Goal: Task Accomplishment & Management: Use online tool/utility

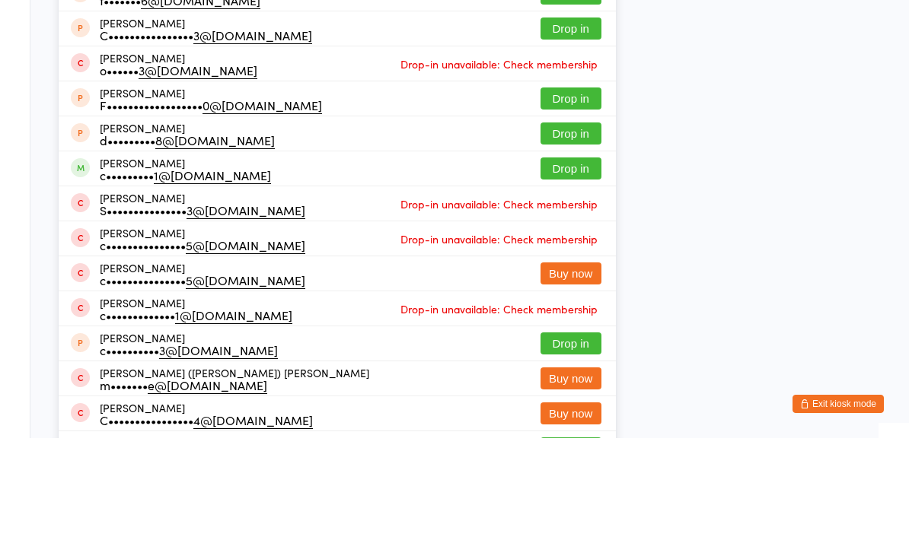
type input "[PERSON_NAME]"
click at [577, 49] on button "Drop in" at bounding box center [570, 60] width 61 height 22
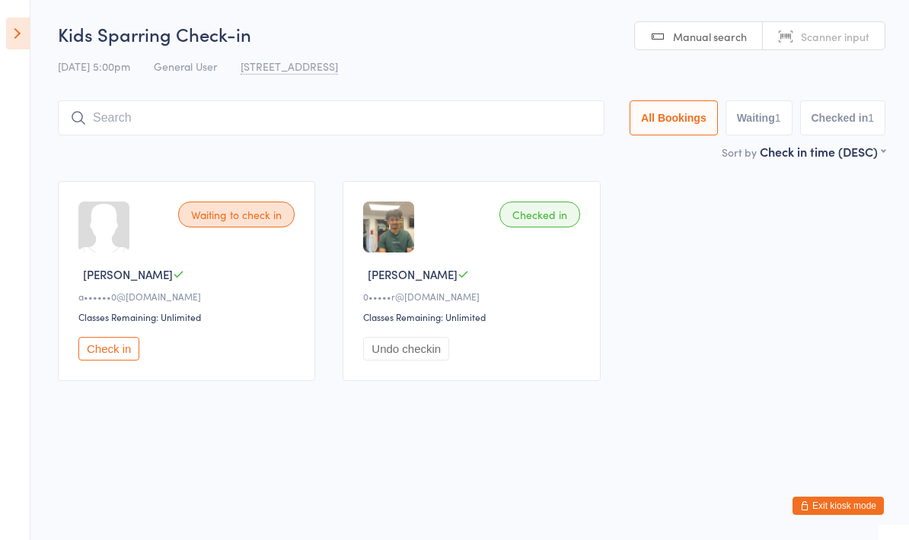
click at [430, 104] on input "search" at bounding box center [331, 117] width 546 height 35
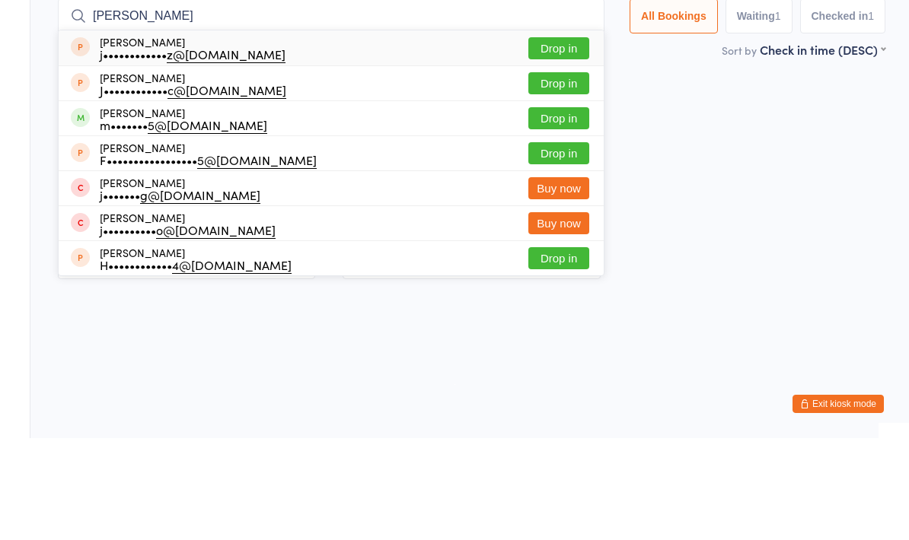
type input "[PERSON_NAME]"
click at [553, 209] on button "Drop in" at bounding box center [558, 220] width 61 height 22
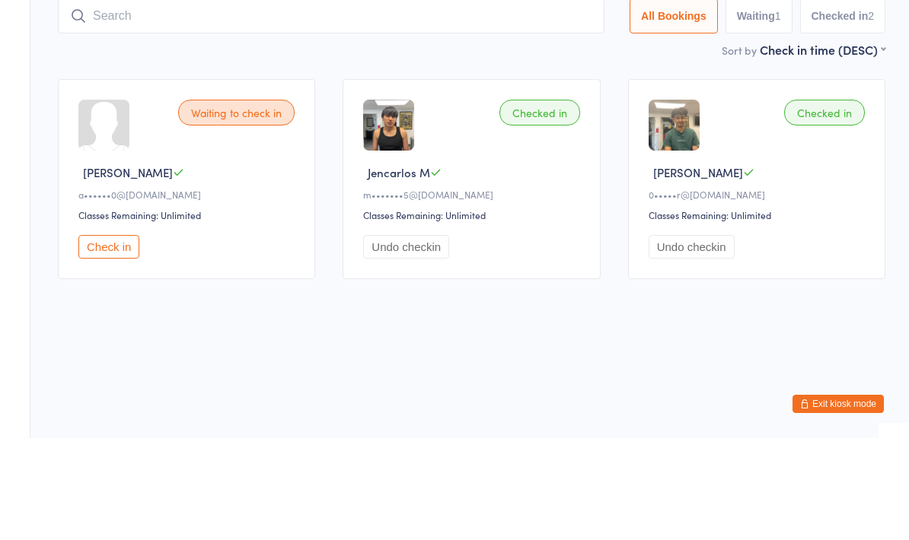
click at [585, 181] on div "Checked in Jencarlos M m••••••• 5@[DOMAIN_NAME] Classes Remaining: Unlimited Un…" at bounding box center [470, 281] width 257 height 200
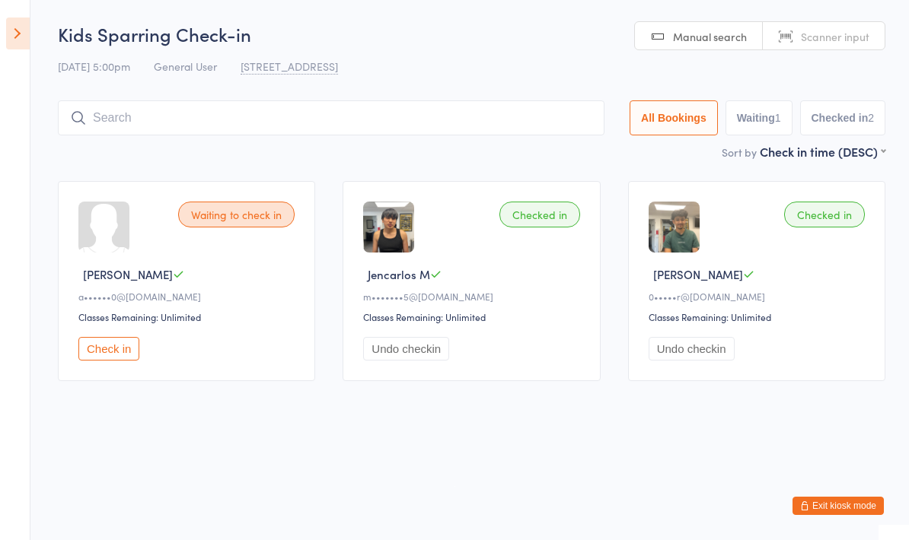
click at [104, 358] on button "Check in" at bounding box center [108, 349] width 61 height 24
click at [98, 120] on input "search" at bounding box center [334, 117] width 553 height 35
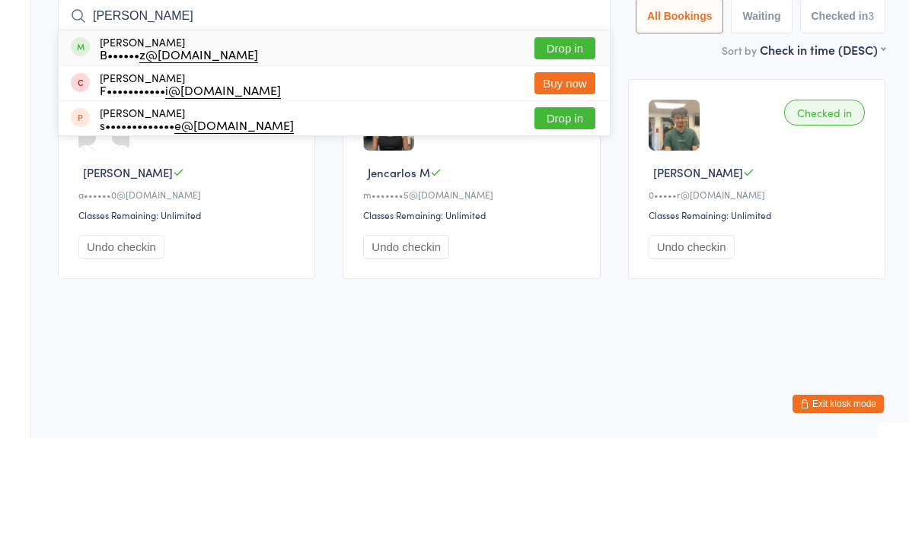
type input "[PERSON_NAME]"
click at [537, 139] on button "Drop in" at bounding box center [564, 150] width 61 height 22
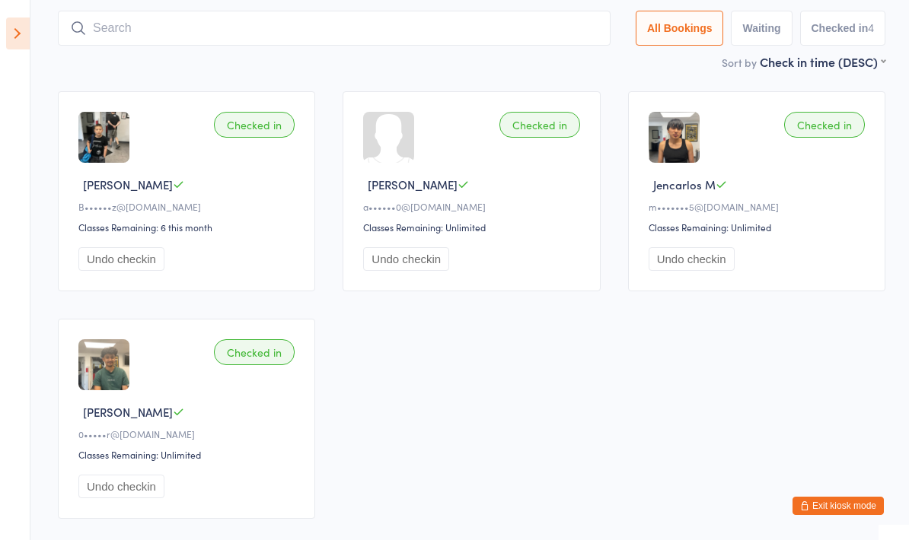
click at [561, 46] on input "search" at bounding box center [334, 28] width 553 height 35
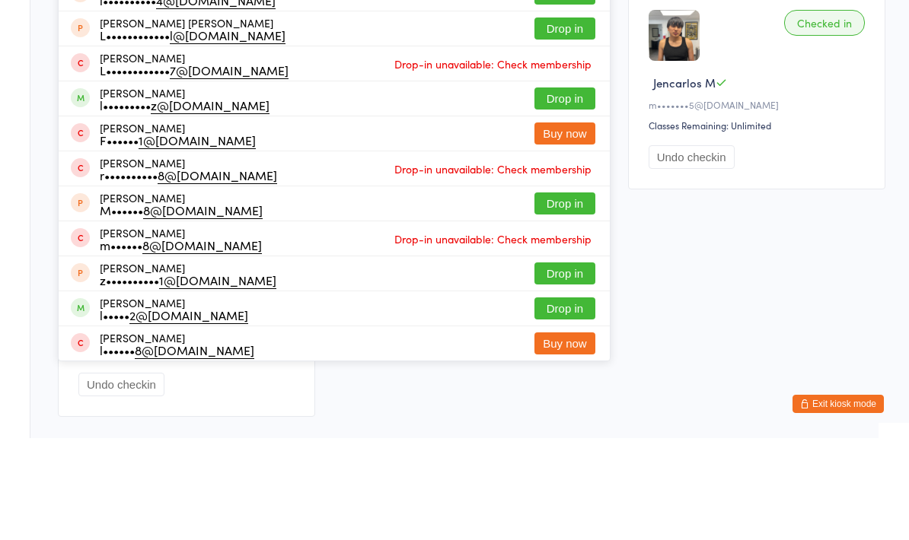
type input "[PERSON_NAME]"
click at [581, 54] on button "Drop in" at bounding box center [564, 60] width 61 height 22
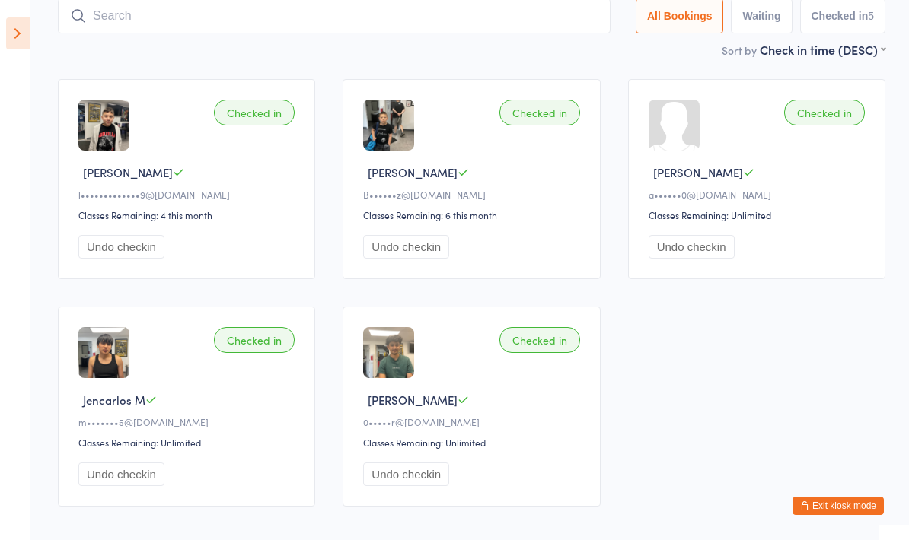
click at [99, 26] on input "search" at bounding box center [334, 15] width 553 height 35
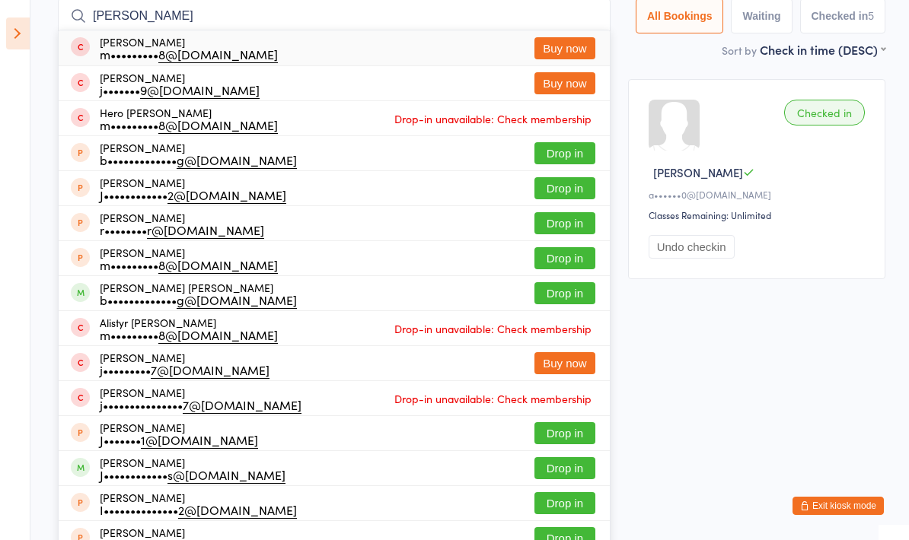
type input "[PERSON_NAME]"
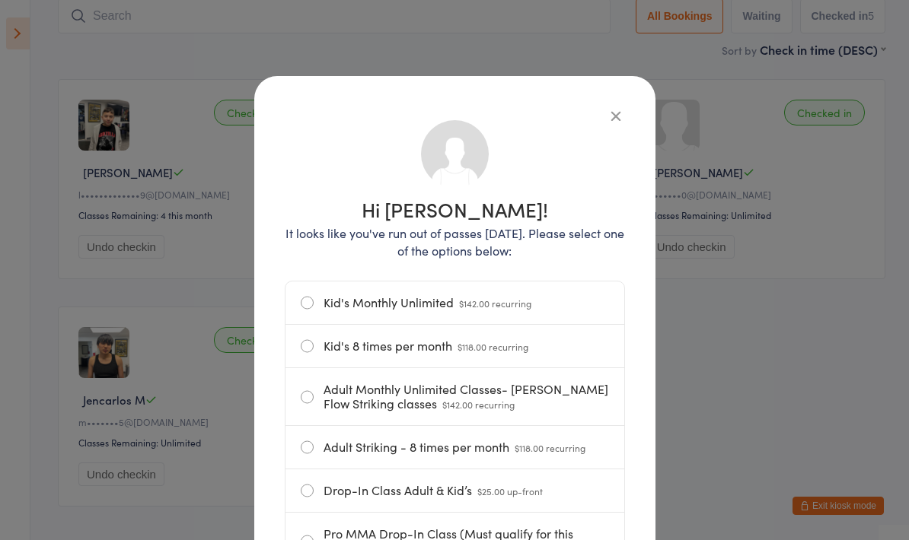
click at [618, 110] on icon "button" at bounding box center [615, 115] width 17 height 17
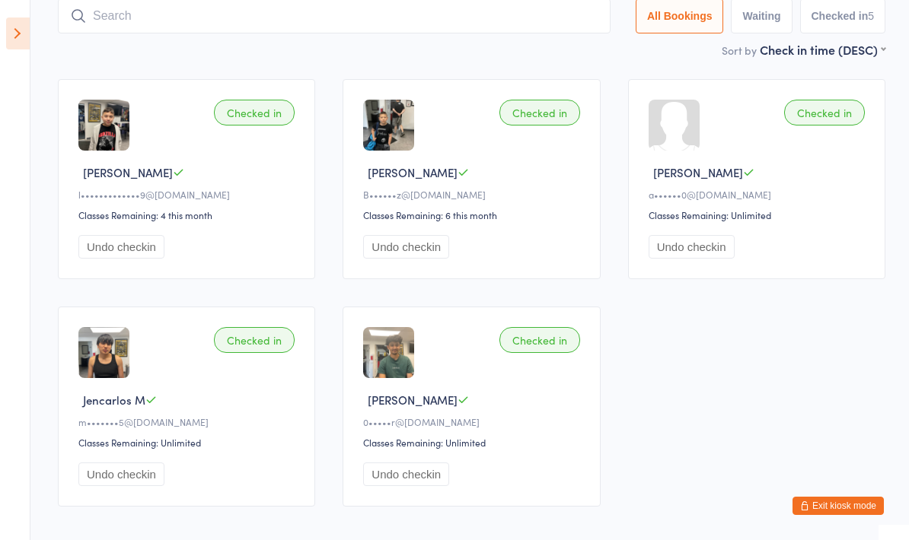
click at [392, 27] on input "search" at bounding box center [334, 15] width 553 height 35
type input "[PERSON_NAME]"
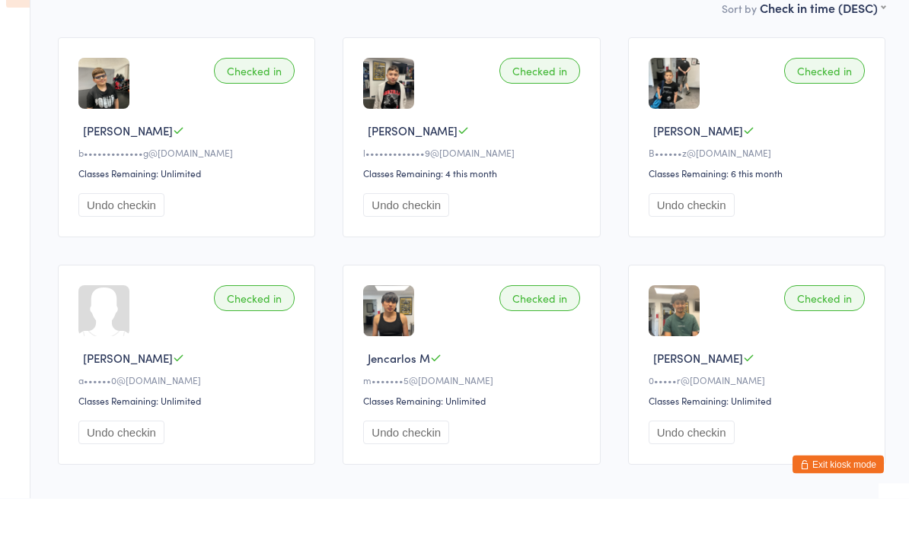
scroll to position [0, 0]
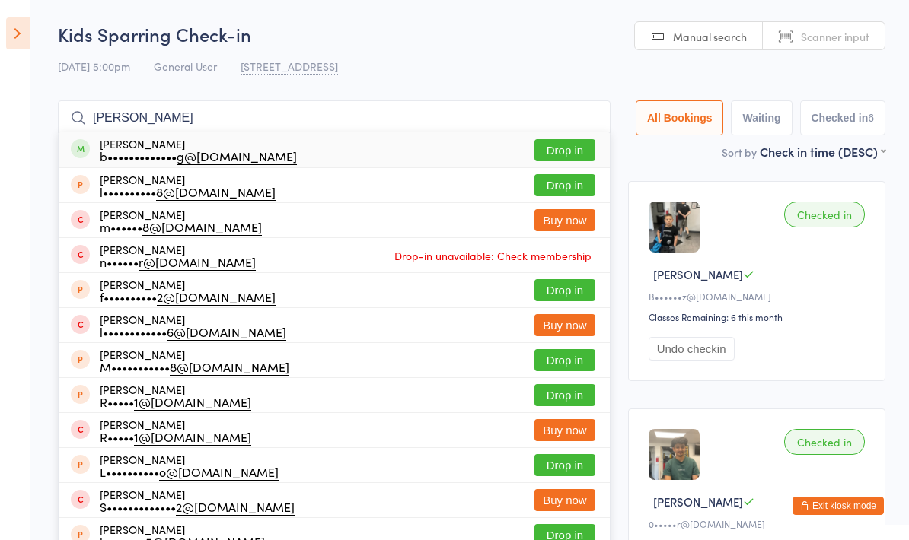
type input "[PERSON_NAME]"
click at [549, 146] on button "Drop in" at bounding box center [564, 150] width 61 height 22
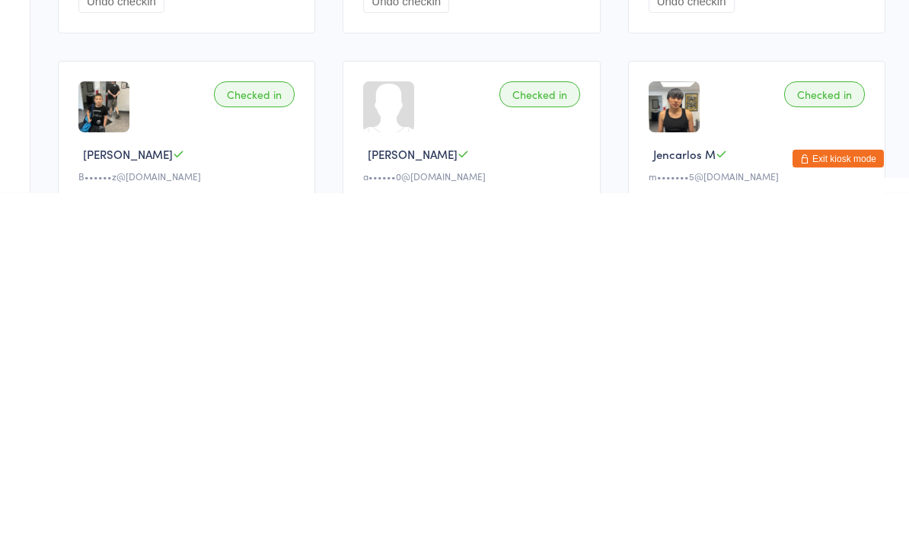
scroll to position [1, 0]
